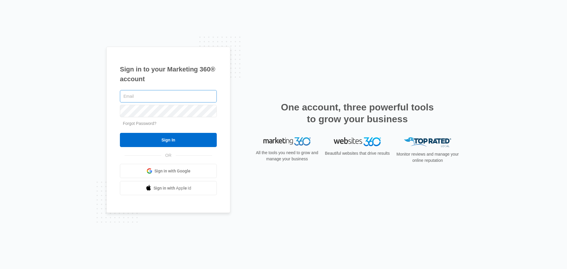
click at [147, 95] on input "text" at bounding box center [168, 96] width 97 height 12
type input "tcarroll@veconline.com"
click at [120, 133] on input "Sign In" at bounding box center [168, 140] width 97 height 14
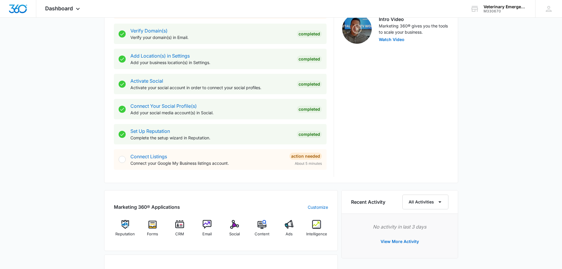
scroll to position [266, 0]
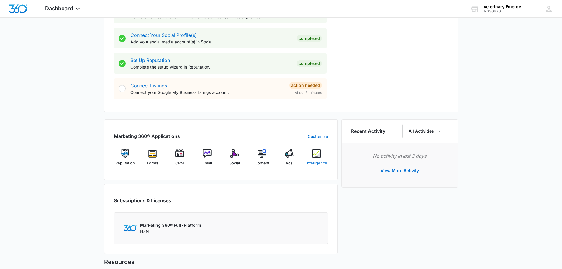
click at [320, 154] on img at bounding box center [316, 153] width 9 height 9
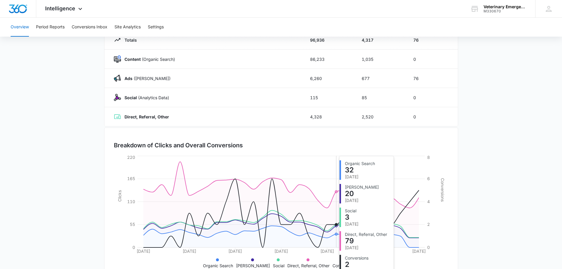
scroll to position [67, 0]
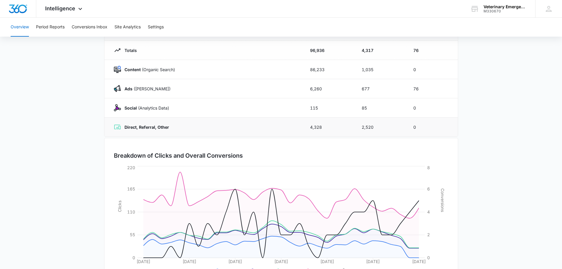
click at [167, 125] on strong "Direct, Referral, Other" at bounding box center [147, 127] width 45 height 5
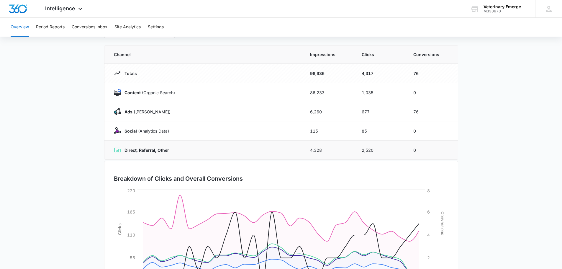
scroll to position [8, 0]
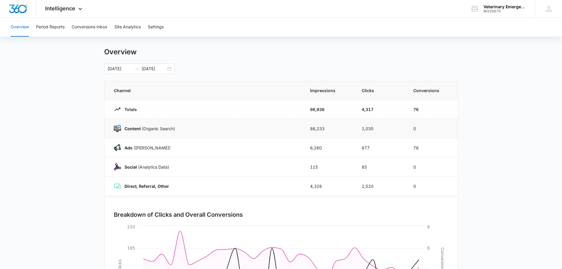
click at [164, 130] on p "Content (Organic Search)" at bounding box center [148, 128] width 54 height 6
click at [123, 149] on p "Ads (Ad Campaigns)" at bounding box center [146, 148] width 50 height 6
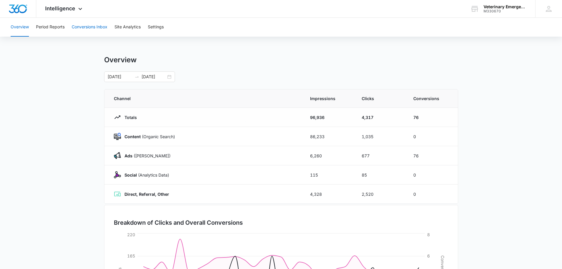
click at [79, 26] on button "Conversions Inbox" at bounding box center [90, 27] width 36 height 19
